Goal: Information Seeking & Learning: Learn about a topic

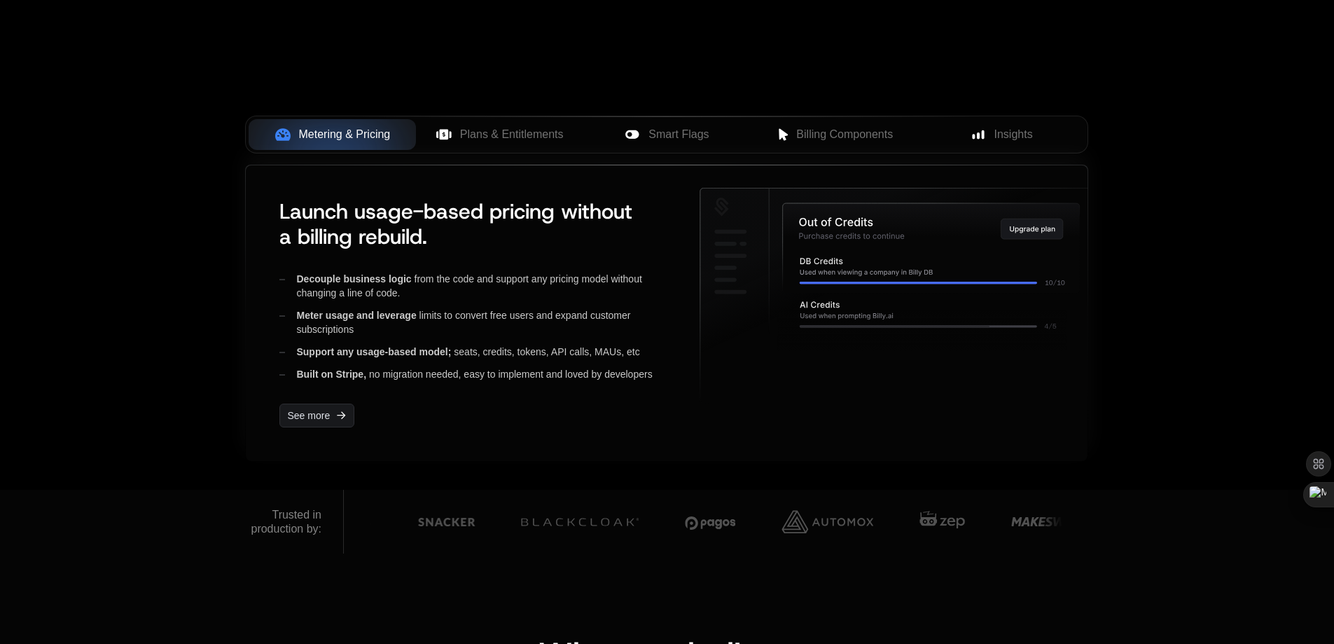
scroll to position [434, 0]
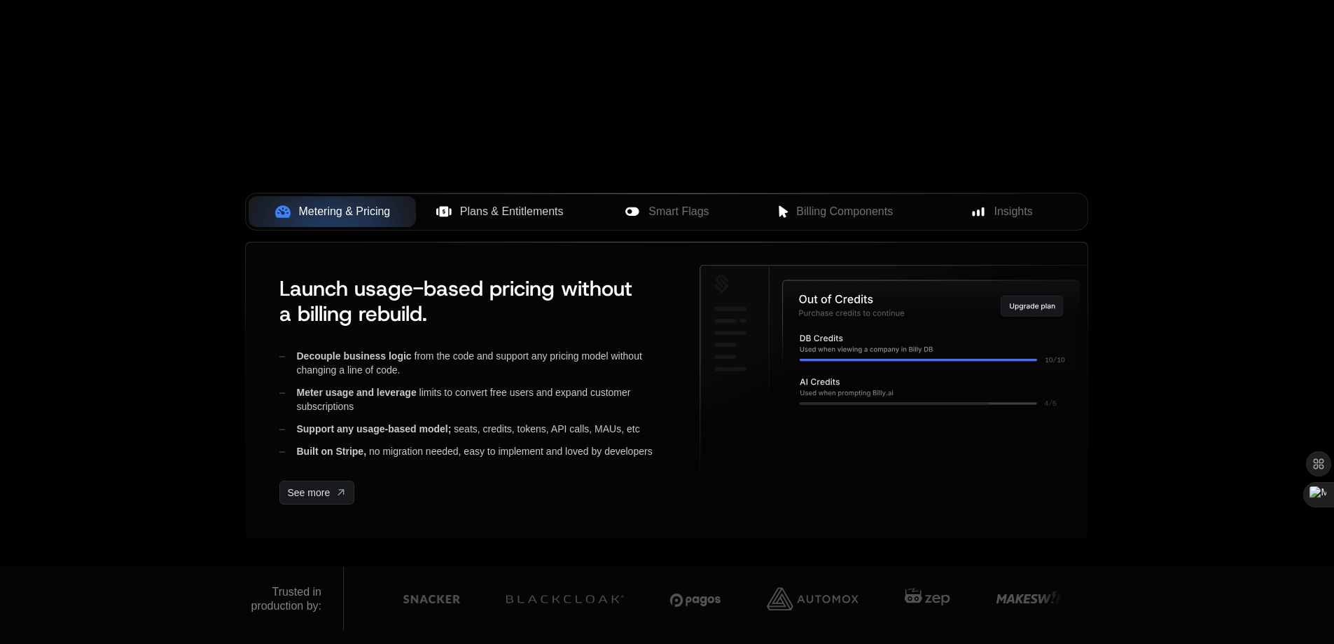
click at [494, 214] on span "Plans & Entitlements" at bounding box center [512, 211] width 104 height 17
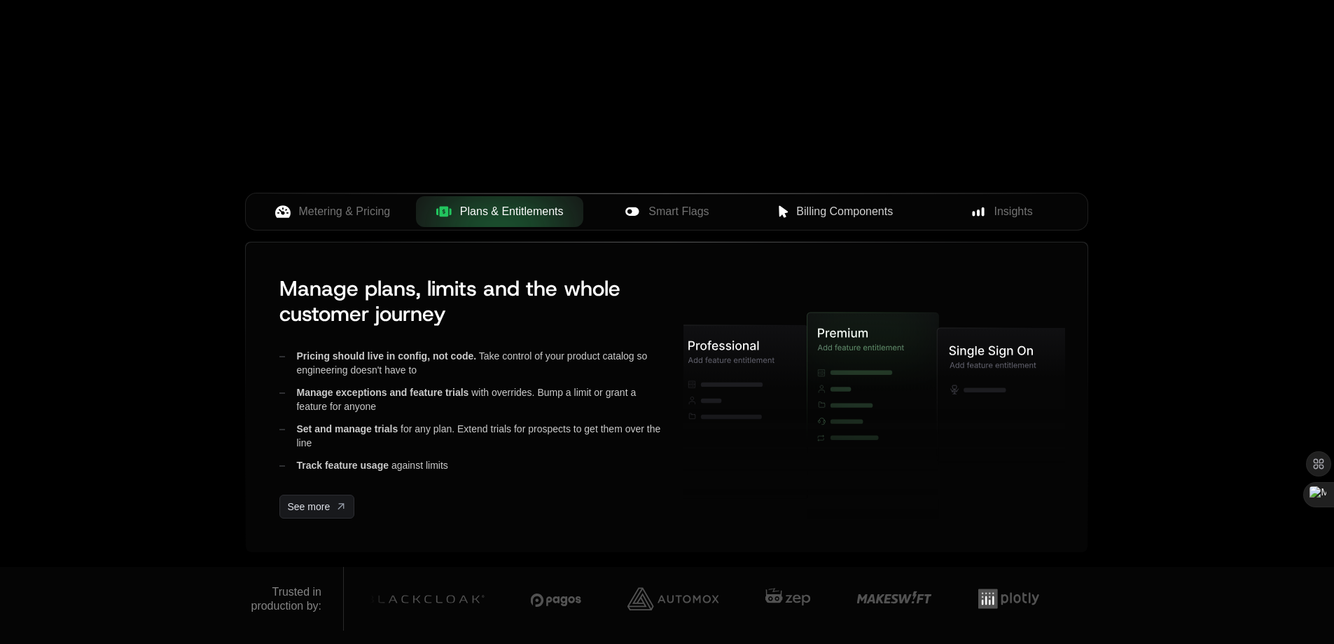
click at [829, 204] on span "Billing Components" at bounding box center [844, 211] width 97 height 17
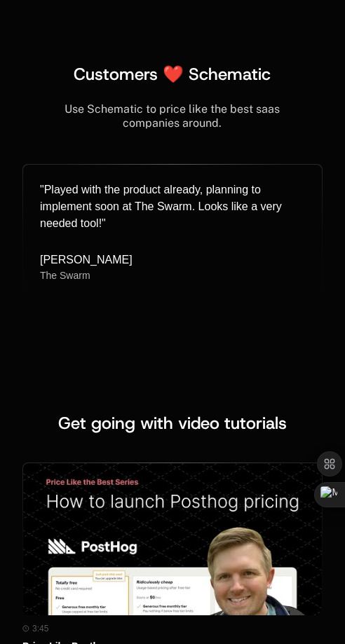
scroll to position [8193, 0]
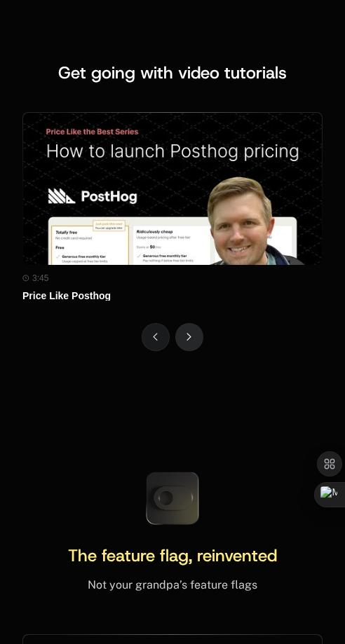
click at [193, 351] on button "Next" at bounding box center [189, 337] width 28 height 28
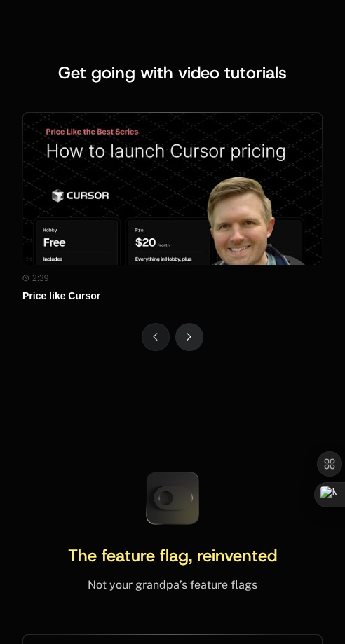
click at [193, 351] on button "Next" at bounding box center [189, 337] width 28 height 28
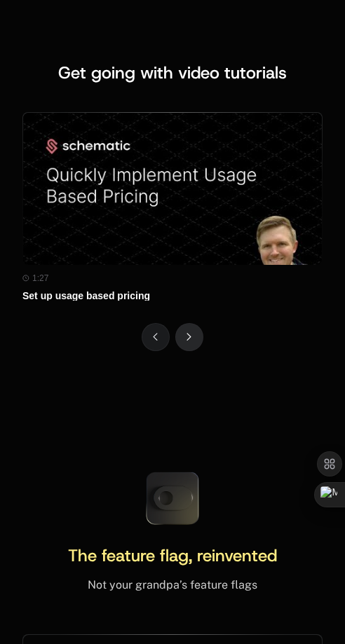
click at [193, 351] on button "Next" at bounding box center [189, 337] width 28 height 28
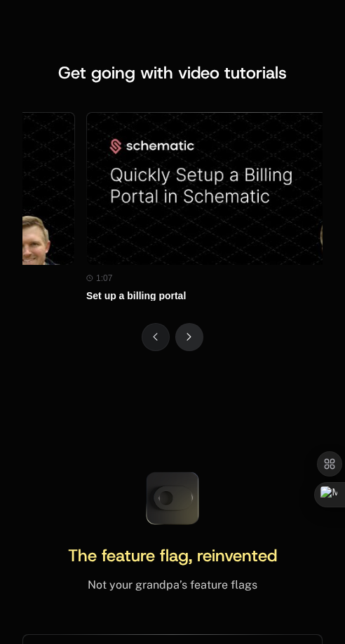
scroll to position [0, 933]
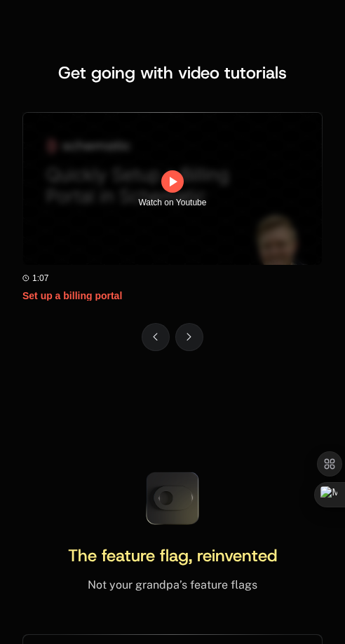
click at [193, 351] on div "Watch on Youtube 3:45 Price Like Posthog Watch on Youtube 2:39 Price like Curso…" at bounding box center [172, 231] width 300 height 239
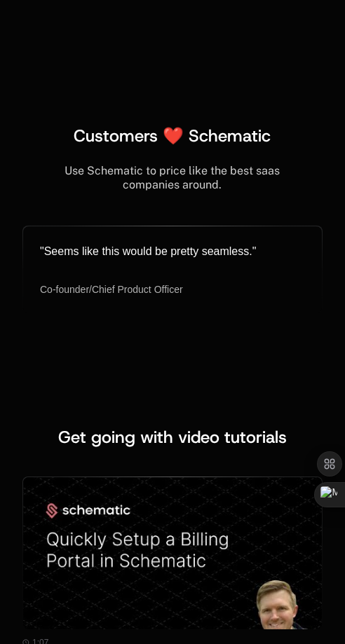
scroll to position [8131, 0]
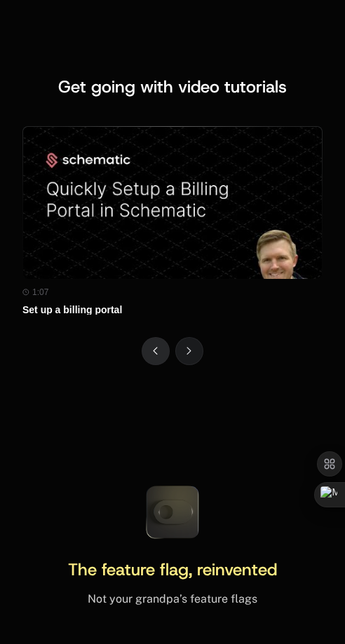
click at [155, 365] on button "Previous" at bounding box center [155, 351] width 28 height 28
